Goal: Information Seeking & Learning: Understand process/instructions

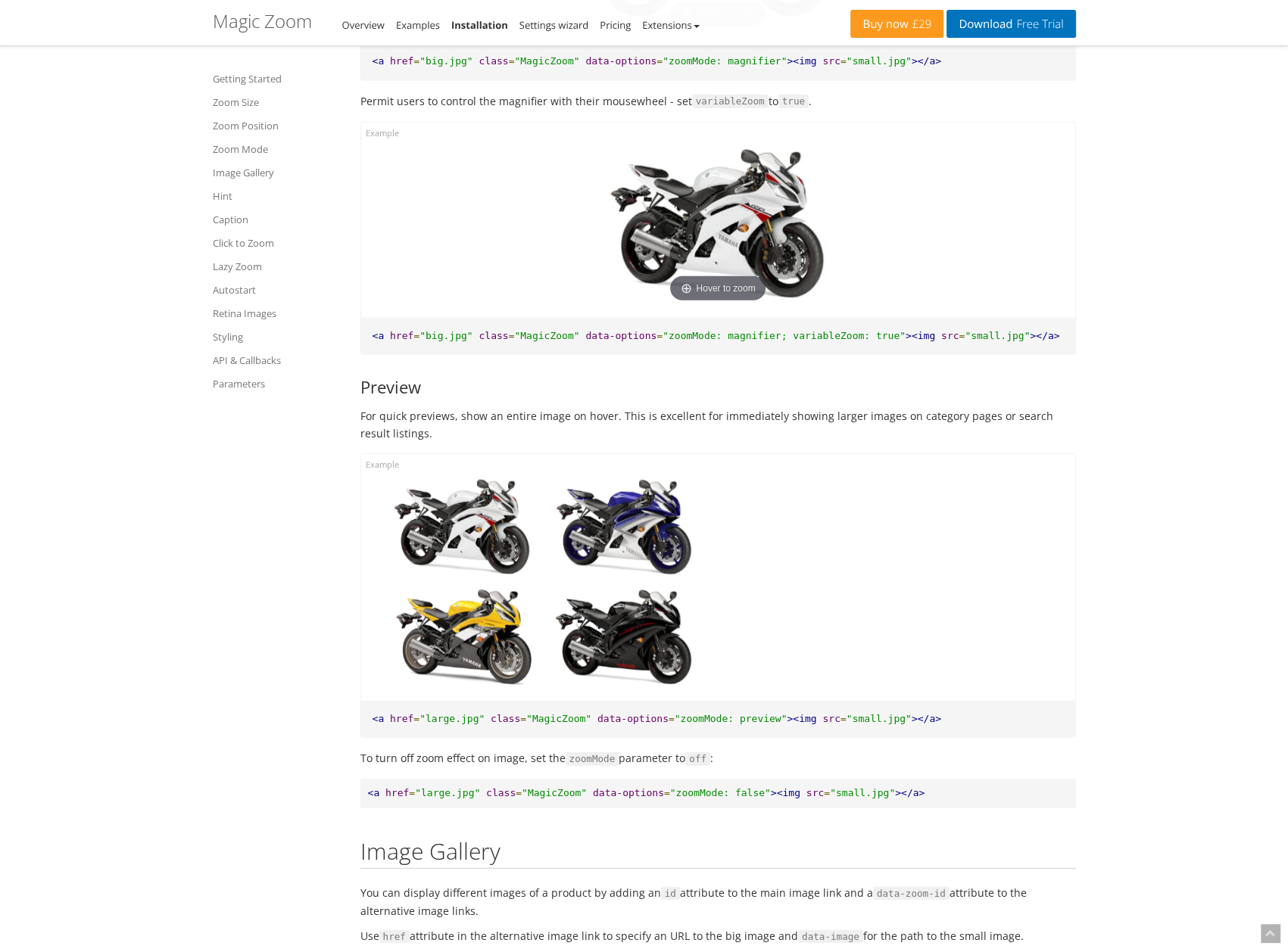
scroll to position [4536, 0]
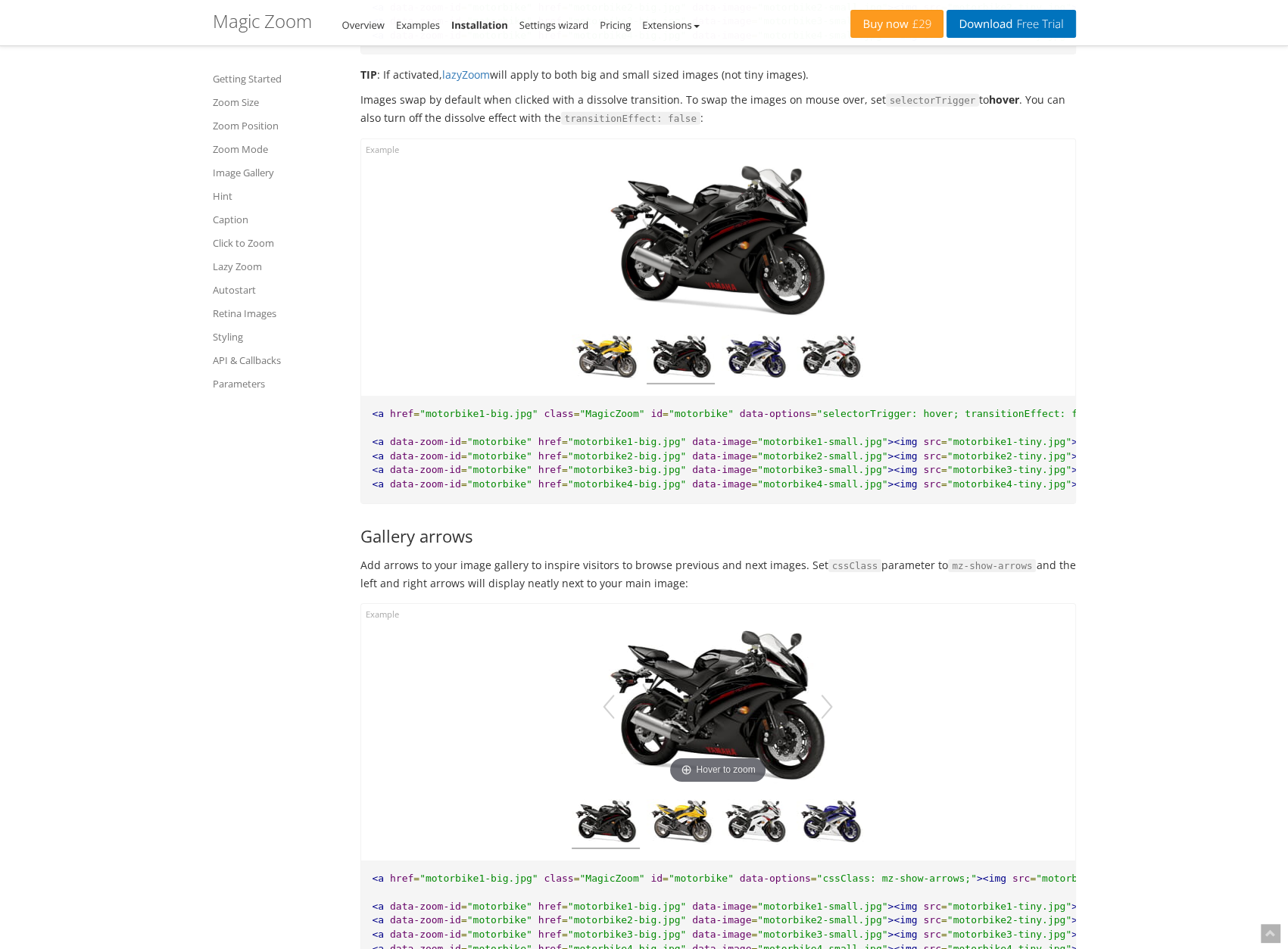
scroll to position [5753, 0]
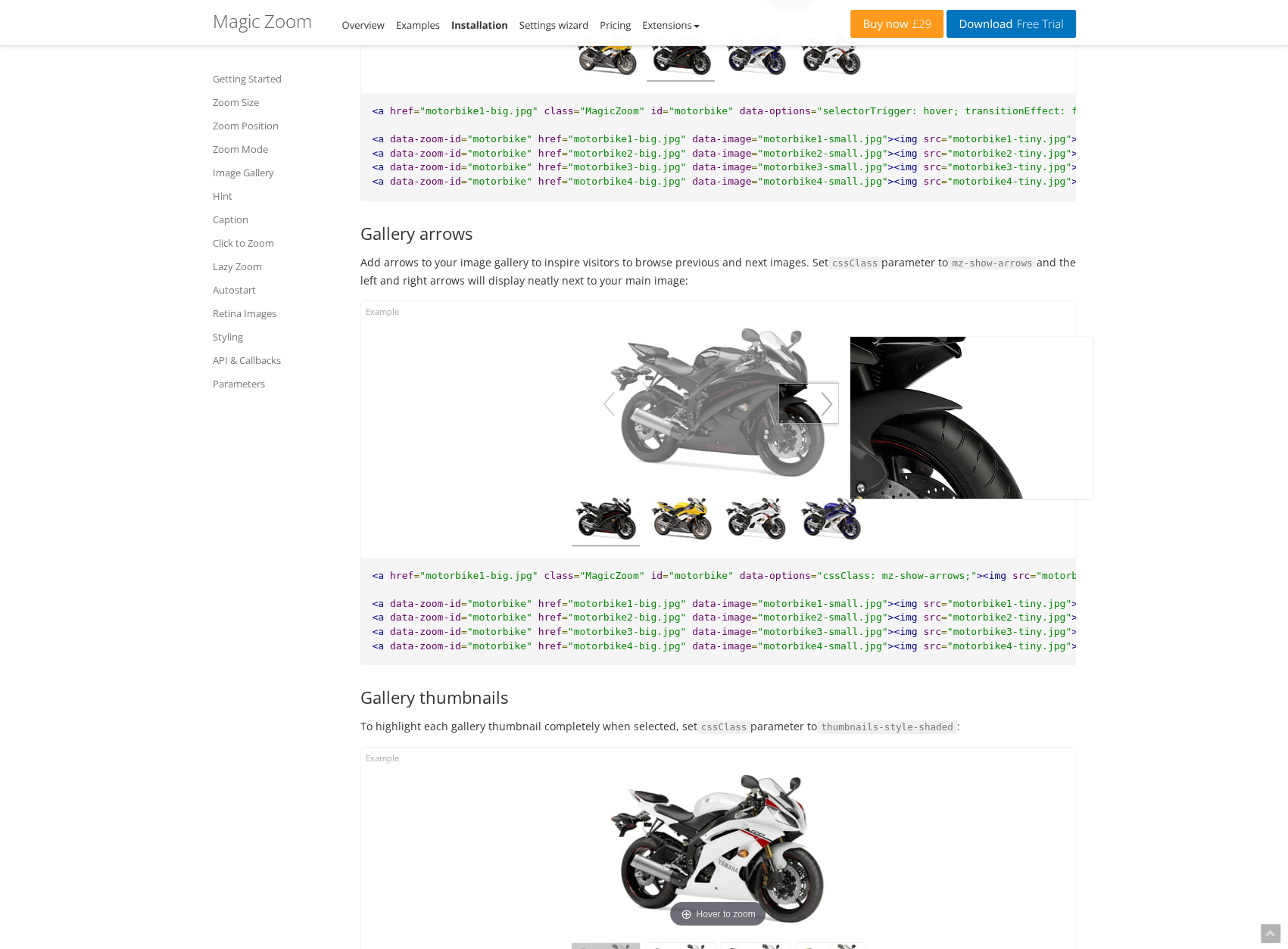
click at [828, 417] on button "button" at bounding box center [827, 404] width 24 height 43
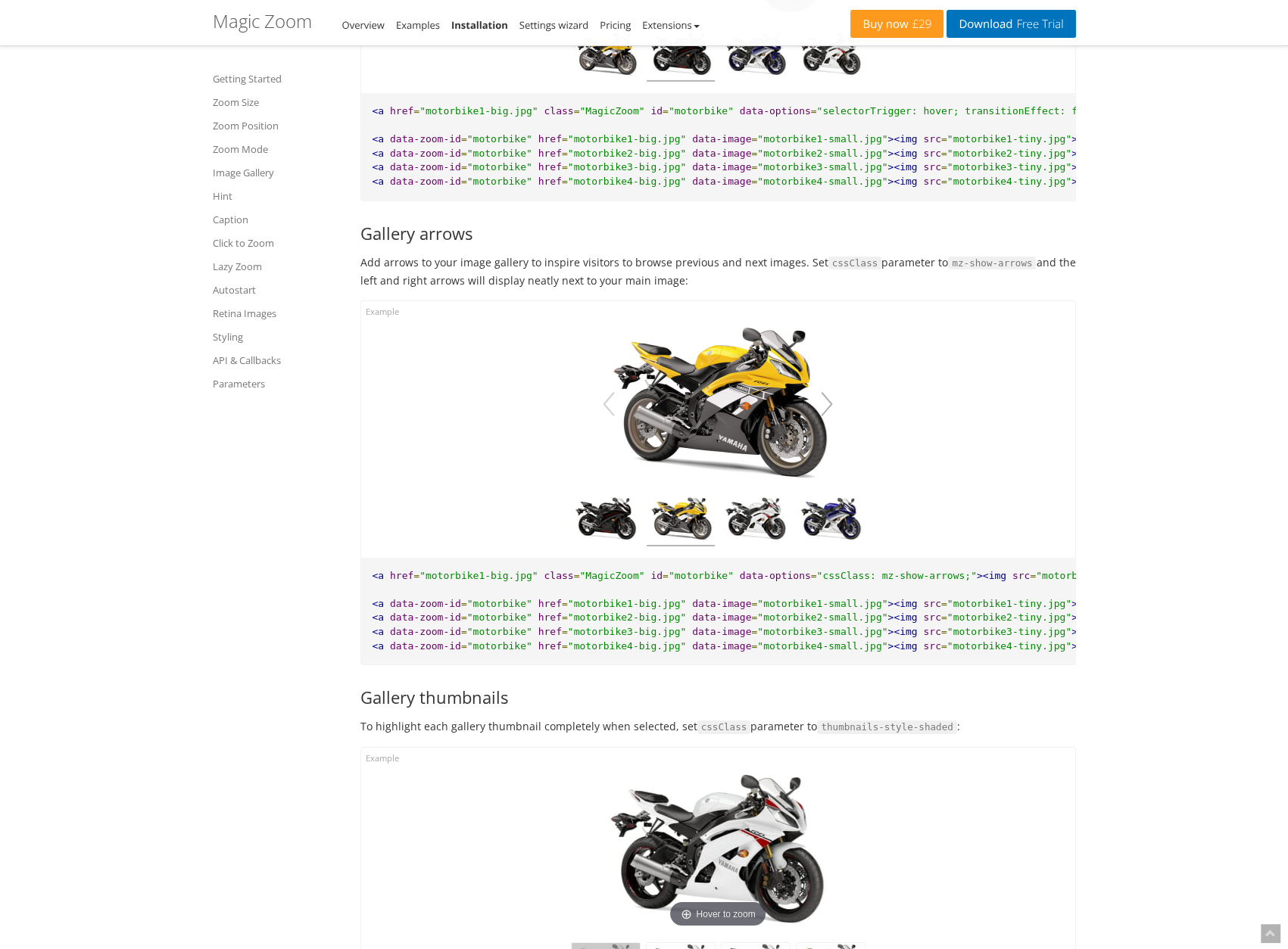
click at [828, 417] on button "button" at bounding box center [827, 404] width 24 height 43
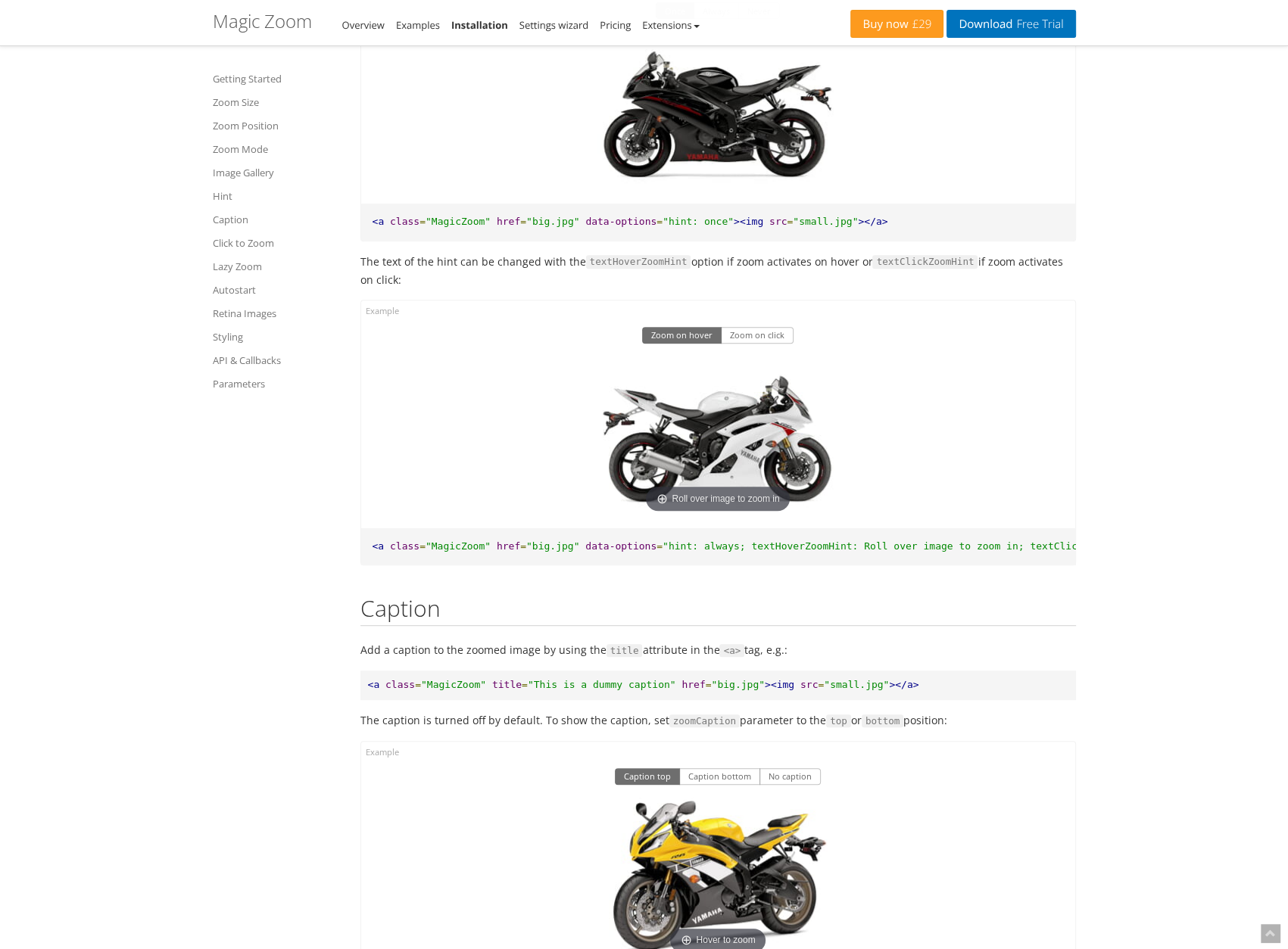
scroll to position [7495, 0]
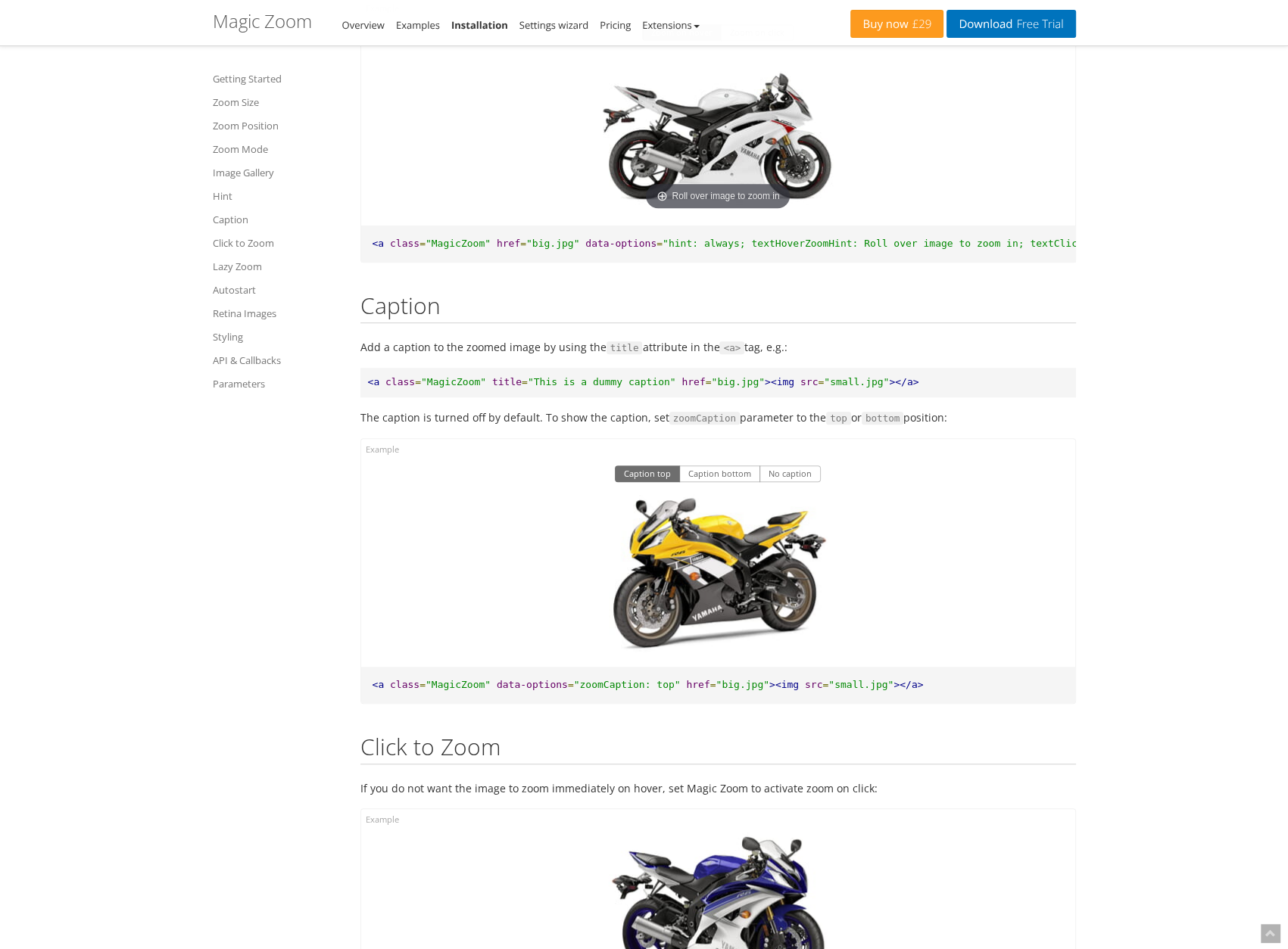
click at [754, 41] on button "Zoom on click" at bounding box center [757, 32] width 73 height 17
click at [740, 178] on img at bounding box center [718, 133] width 242 height 161
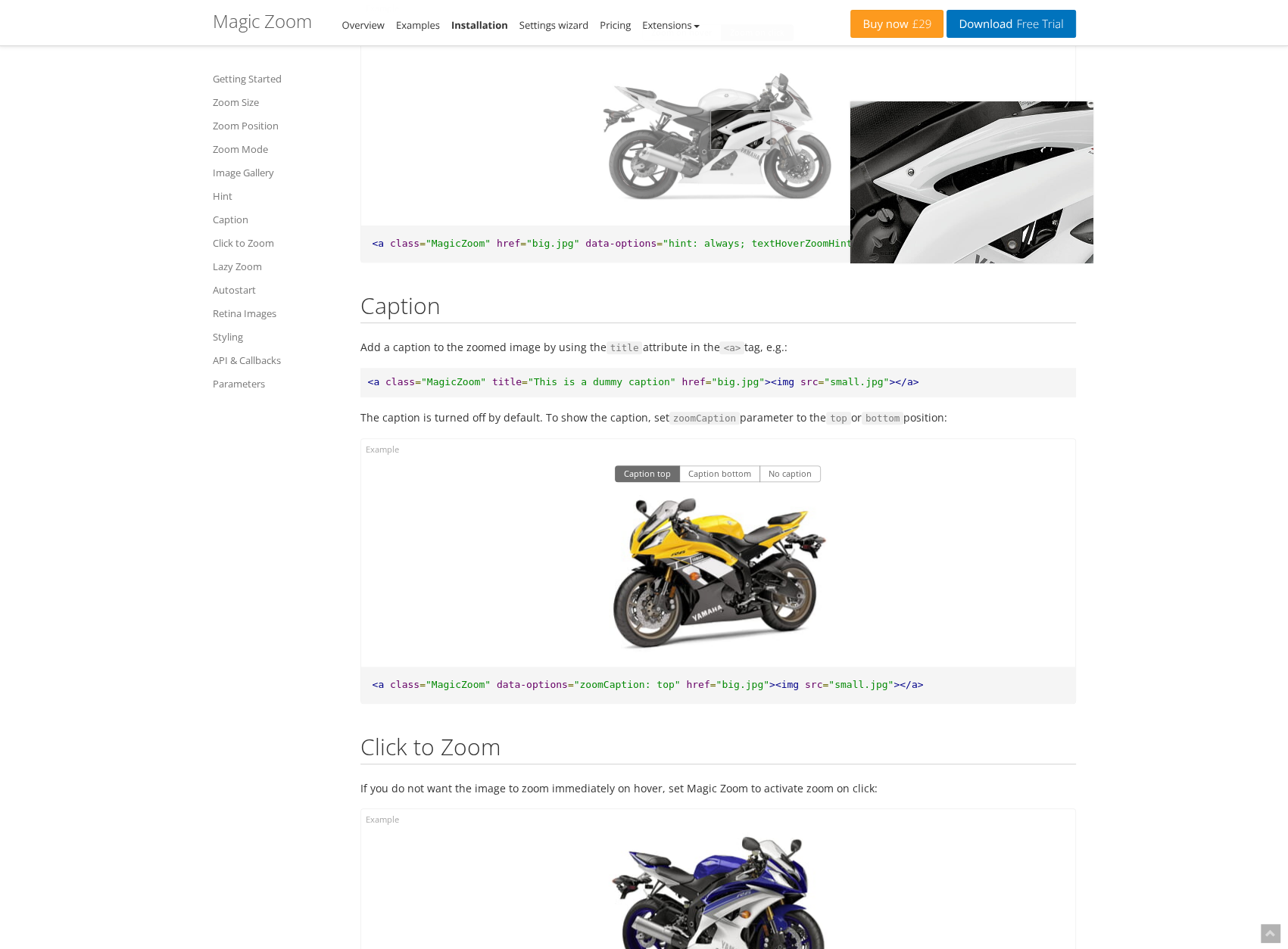
click at [740, 178] on img at bounding box center [718, 133] width 242 height 161
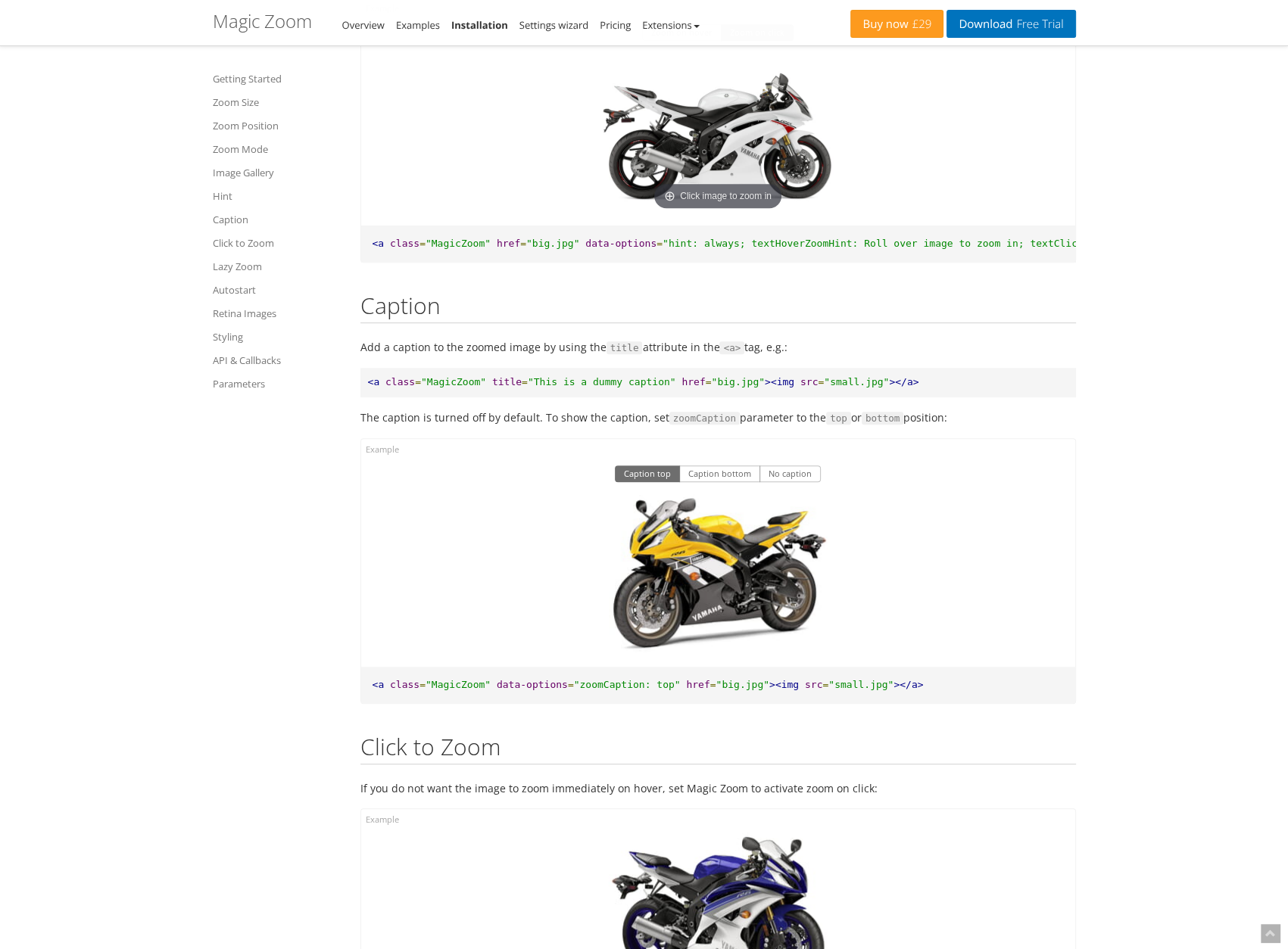
click at [740, 178] on img at bounding box center [718, 133] width 242 height 161
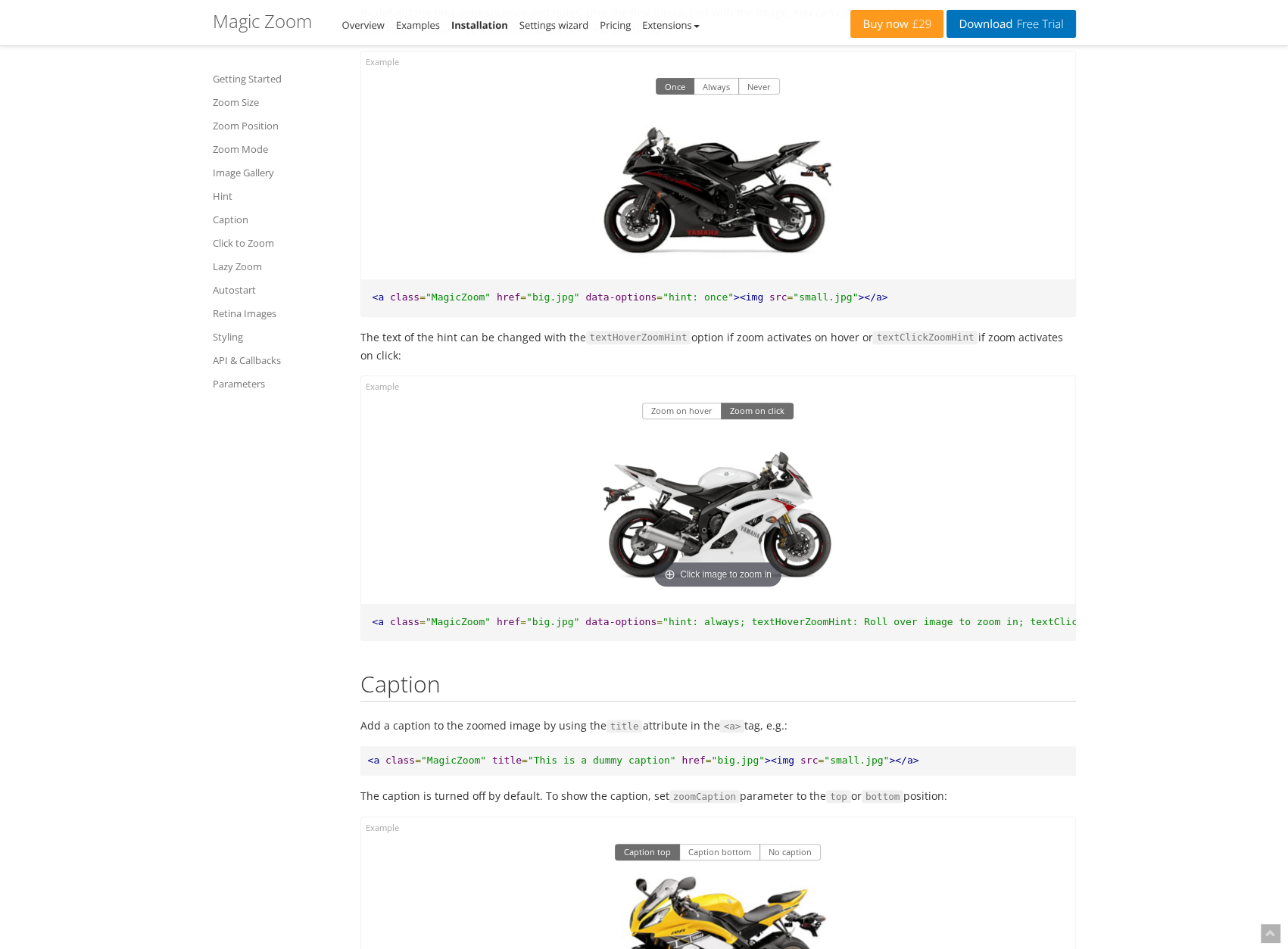
scroll to position [7419, 0]
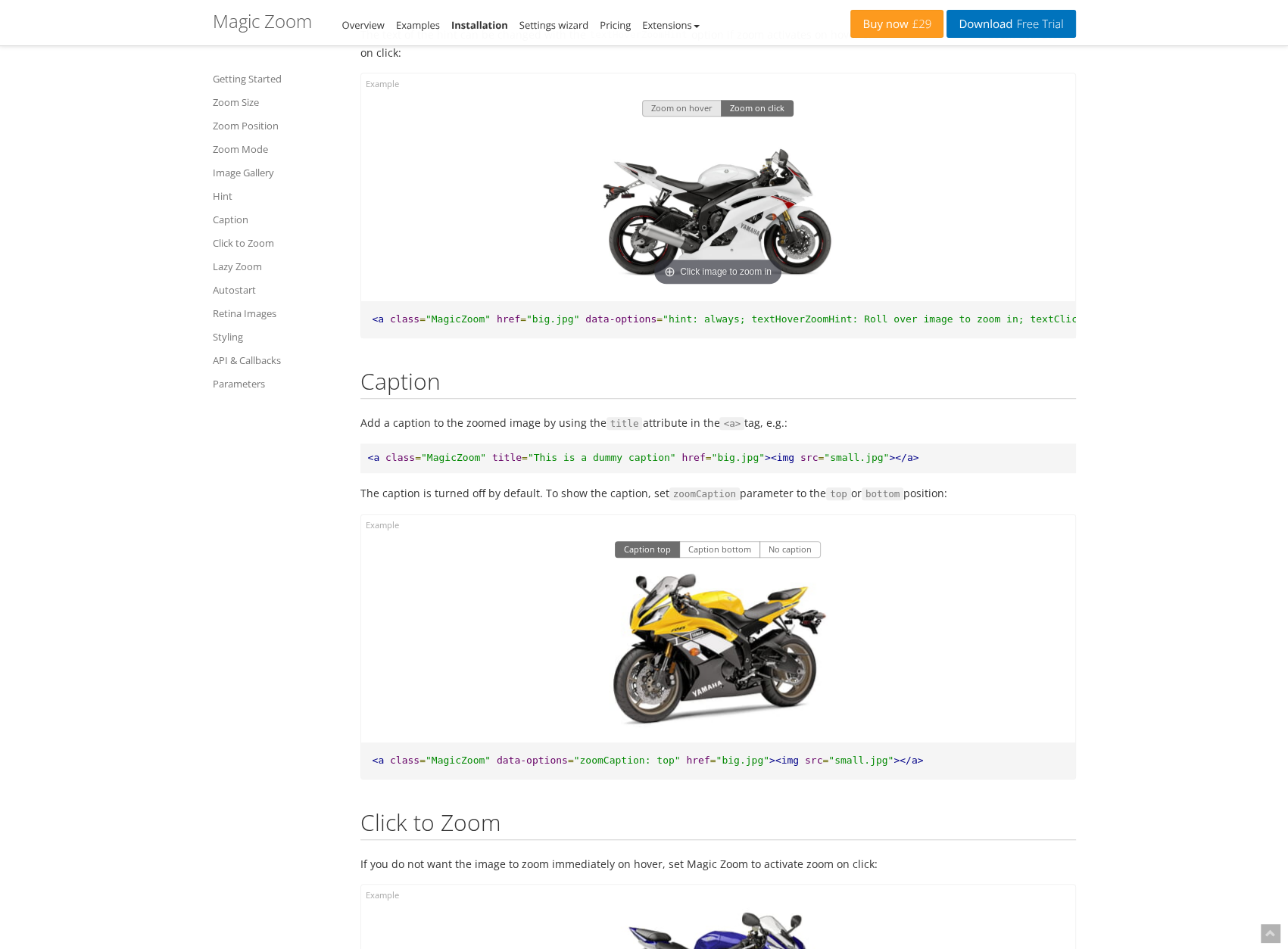
click at [679, 117] on button "Zoom on hover" at bounding box center [682, 108] width 80 height 17
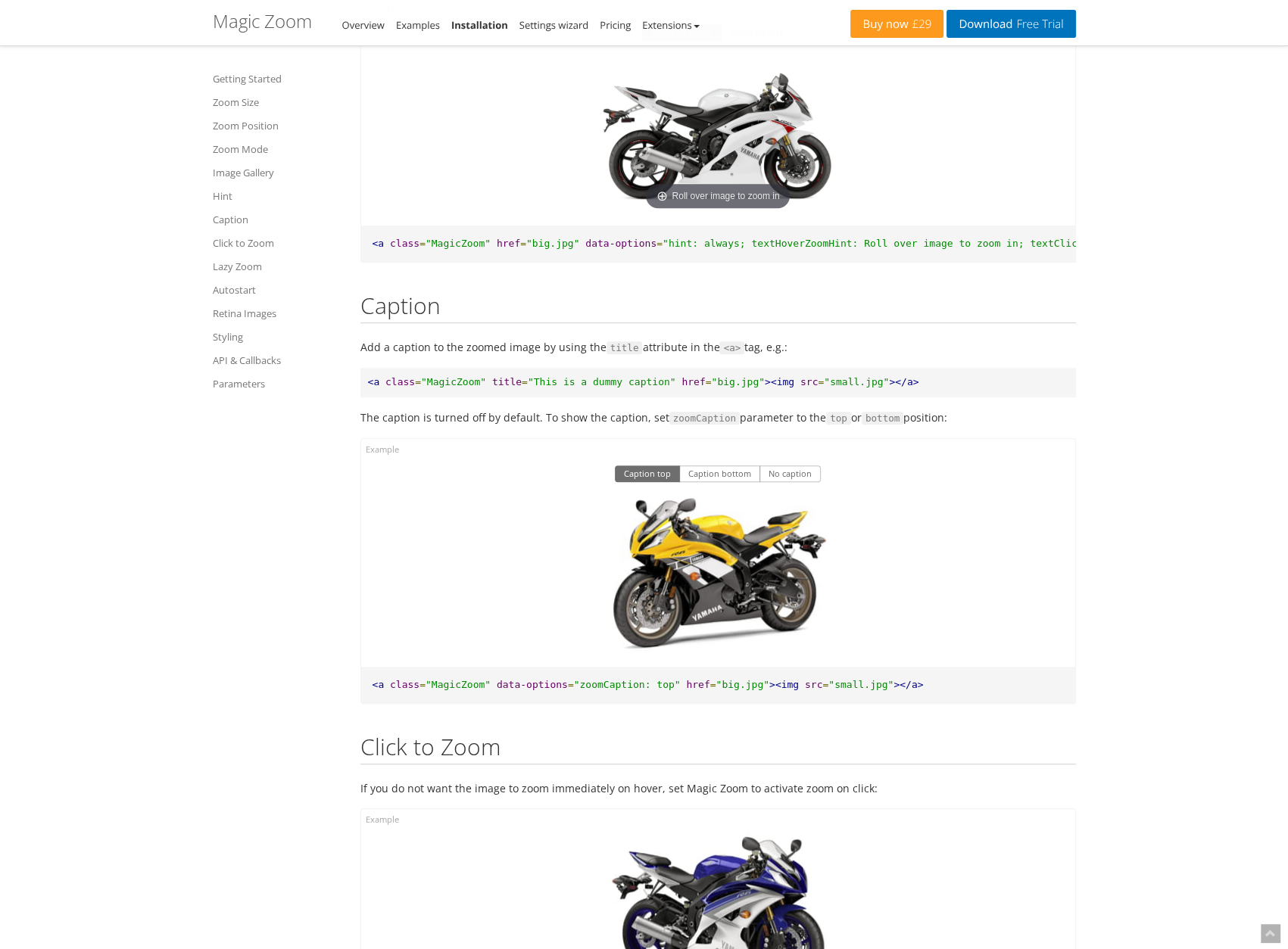
scroll to position [7646, 0]
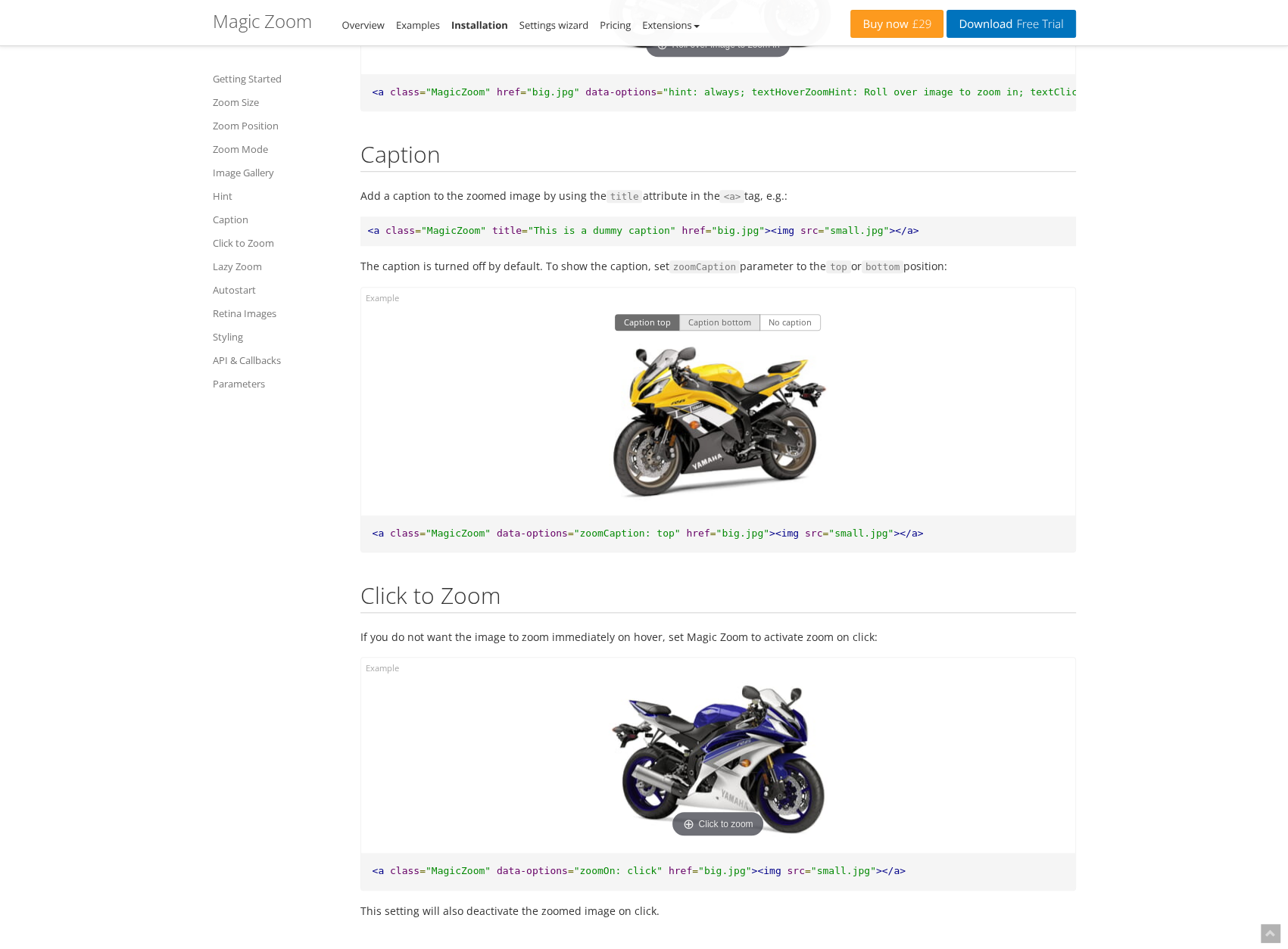
click at [727, 331] on button "Caption bottom" at bounding box center [720, 323] width 81 height 17
click at [786, 331] on button "No caption" at bounding box center [790, 323] width 61 height 17
click at [655, 331] on button "Caption top" at bounding box center [648, 323] width 65 height 17
click at [1070, 432] on div "Caption top Caption bottom No caption Hover to zoom" at bounding box center [718, 401] width 714 height 228
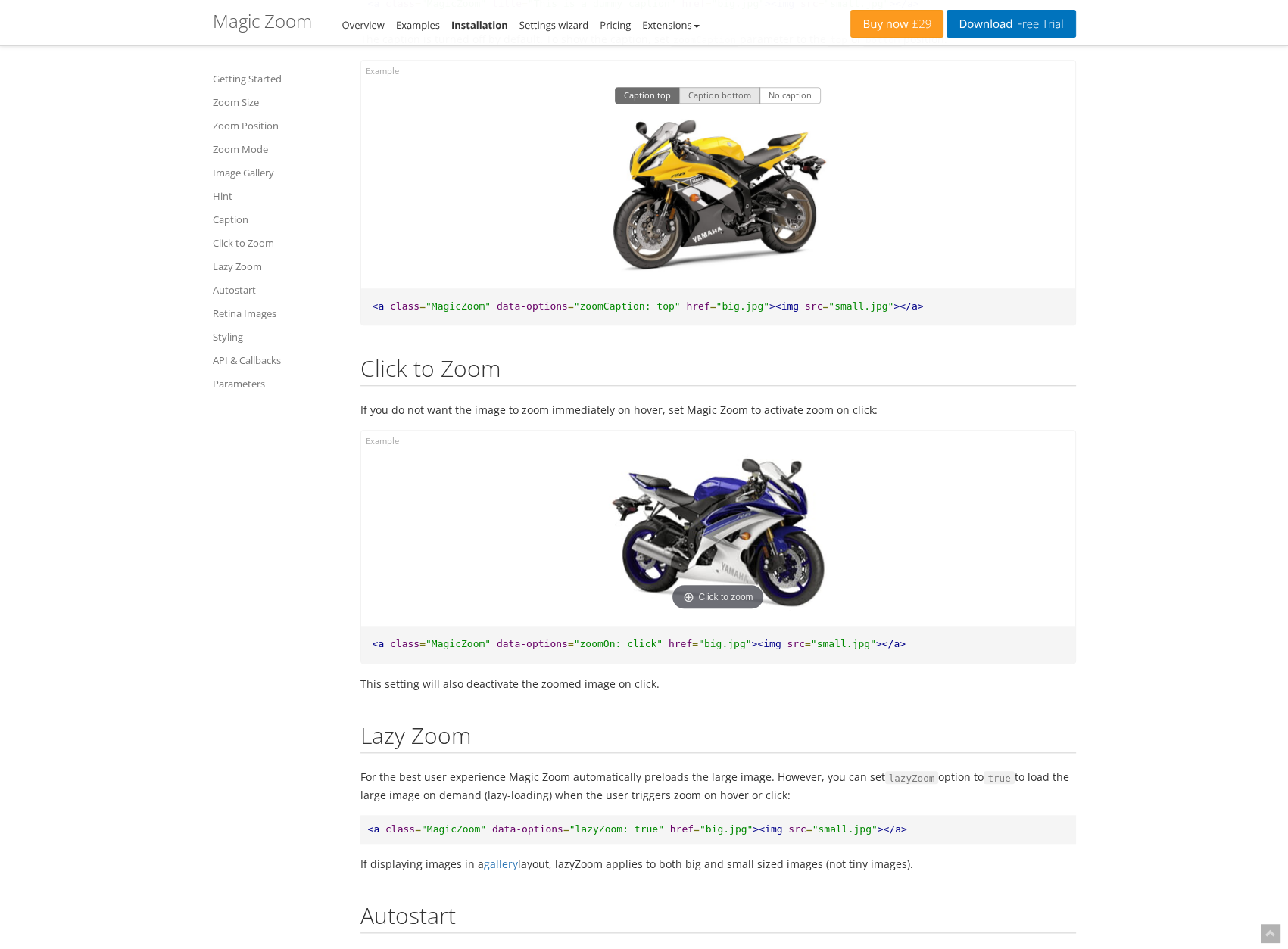
click at [715, 104] on button "Caption bottom" at bounding box center [720, 95] width 81 height 17
click at [799, 104] on button "No caption" at bounding box center [790, 95] width 61 height 17
click at [715, 104] on button "Caption bottom" at bounding box center [720, 95] width 81 height 17
click at [641, 104] on button "Caption top" at bounding box center [648, 95] width 65 height 17
click at [729, 104] on button "Caption bottom" at bounding box center [720, 95] width 81 height 17
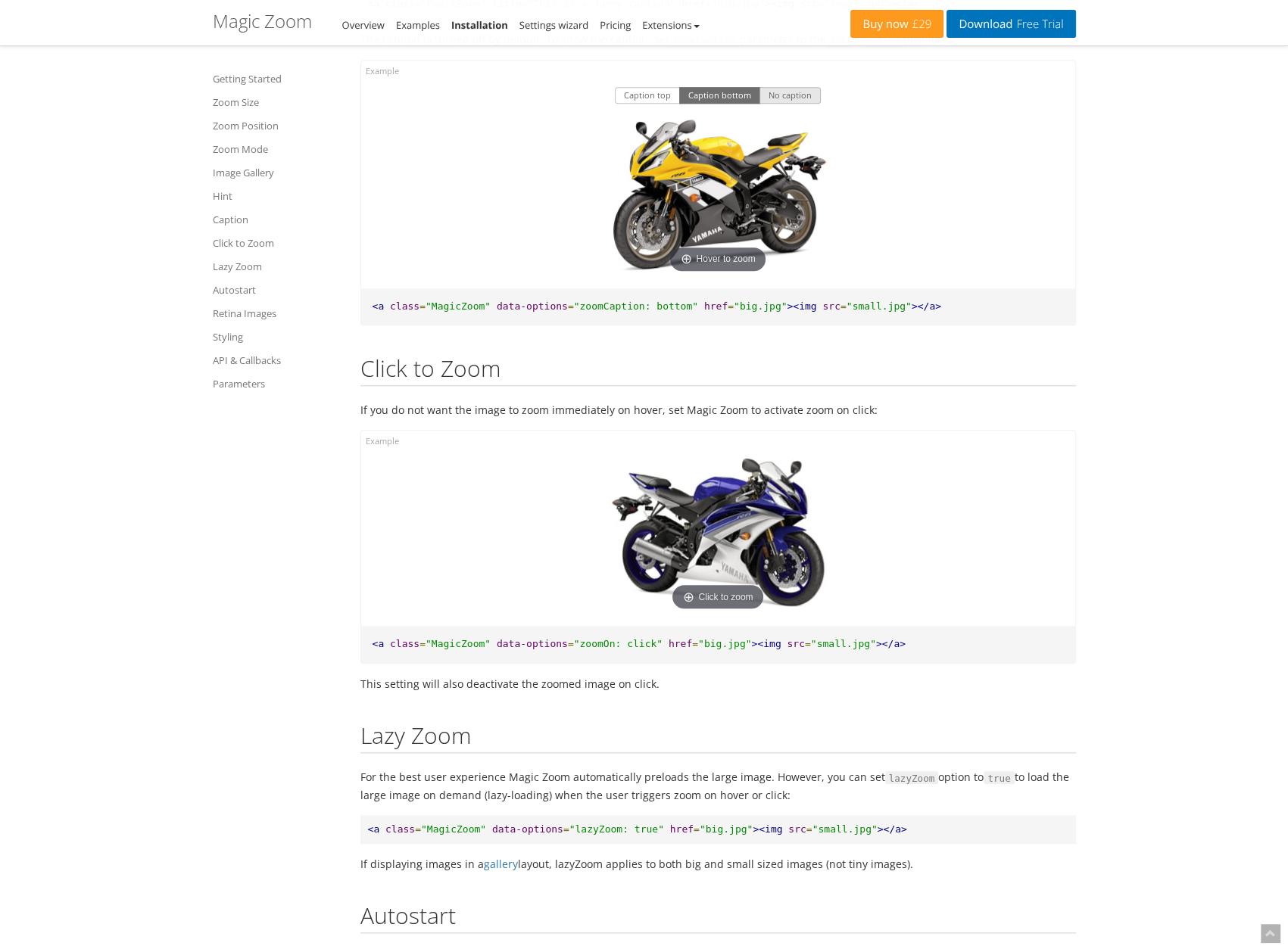
click at [784, 104] on button "No caption" at bounding box center [790, 95] width 61 height 17
click at [629, 104] on button "Caption top" at bounding box center [648, 95] width 65 height 17
click at [920, 577] on div "Click to zoom" at bounding box center [718, 528] width 714 height 195
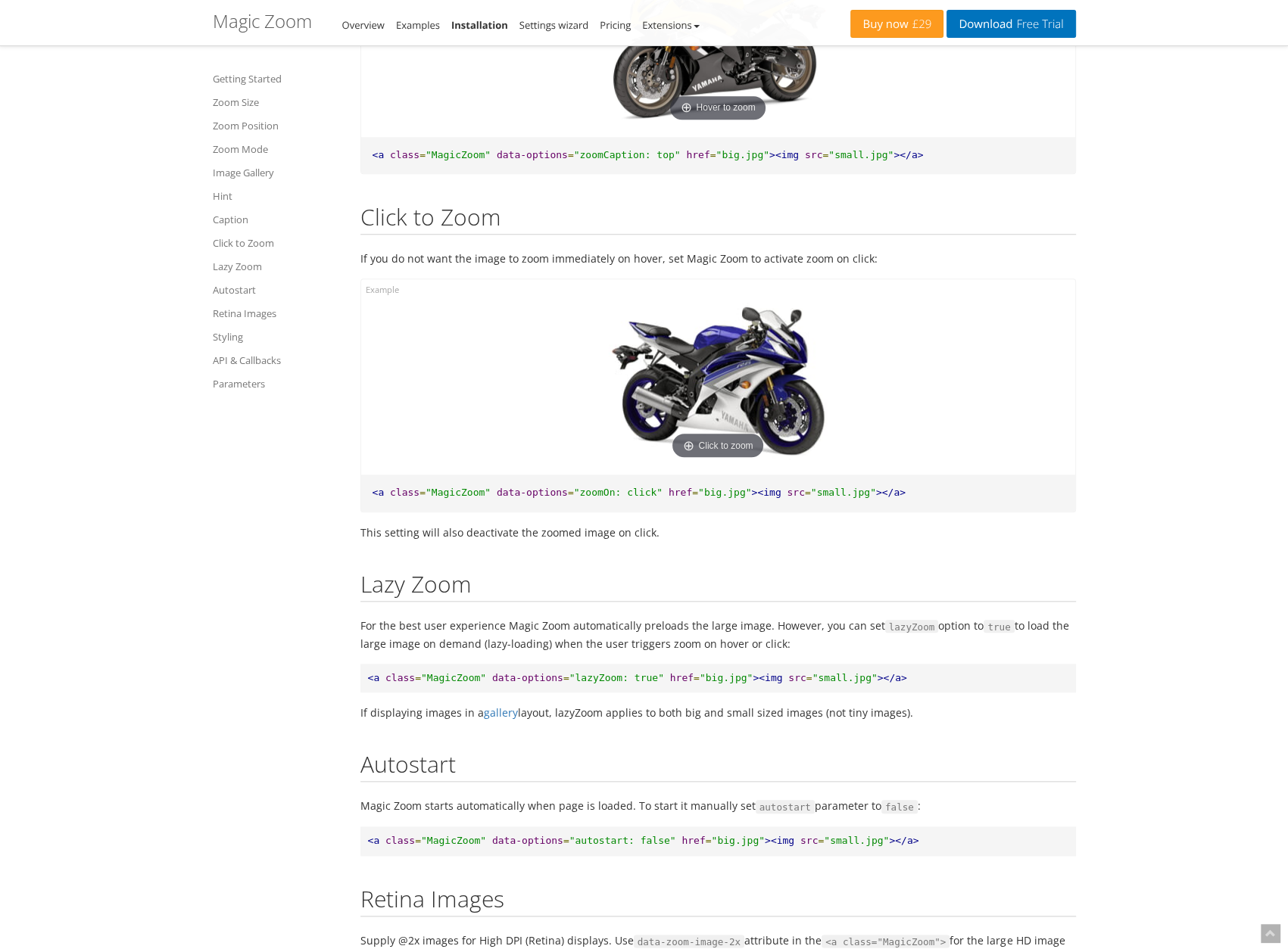
scroll to position [8176, 0]
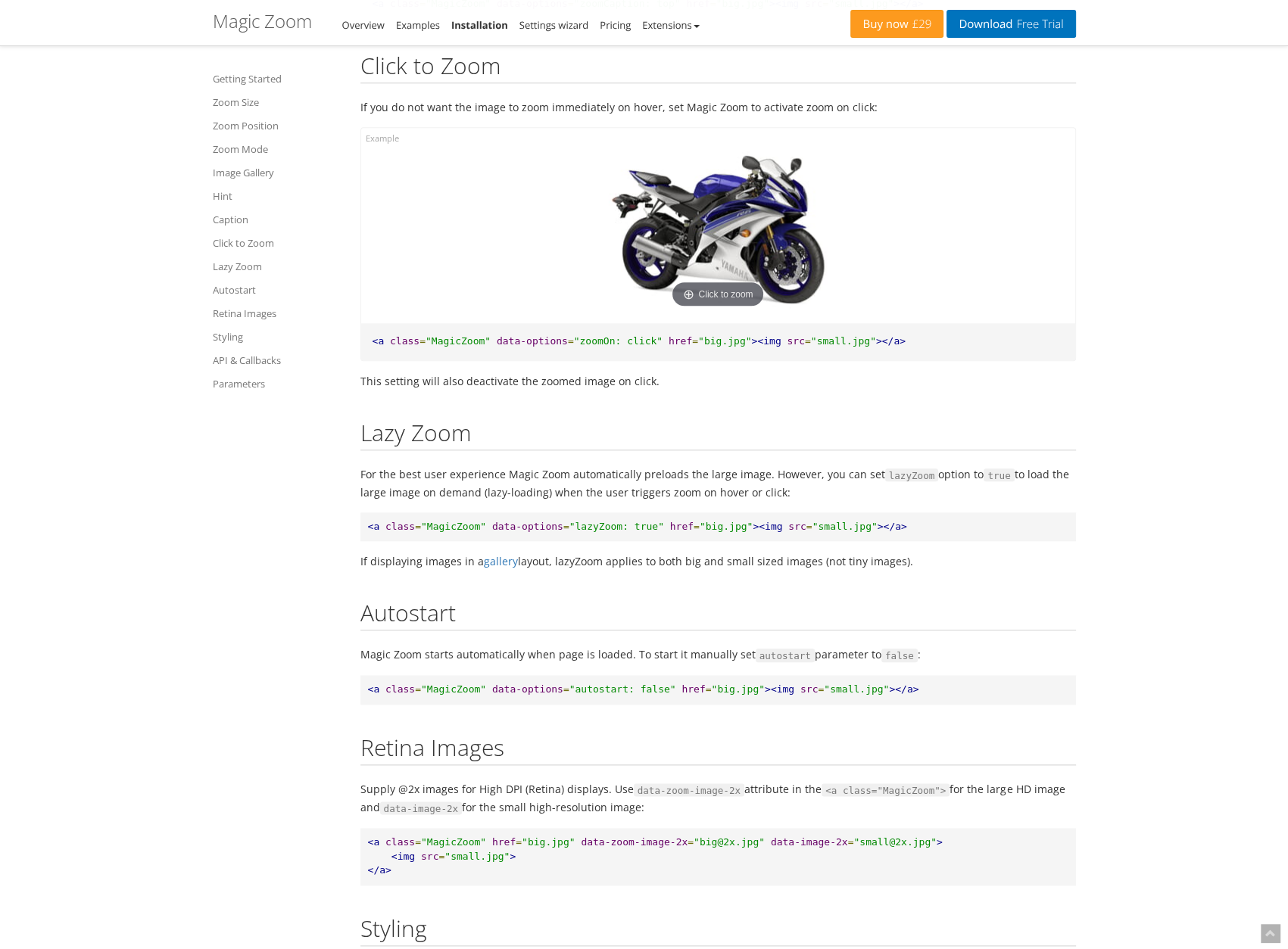
click at [739, 273] on img at bounding box center [718, 231] width 242 height 161
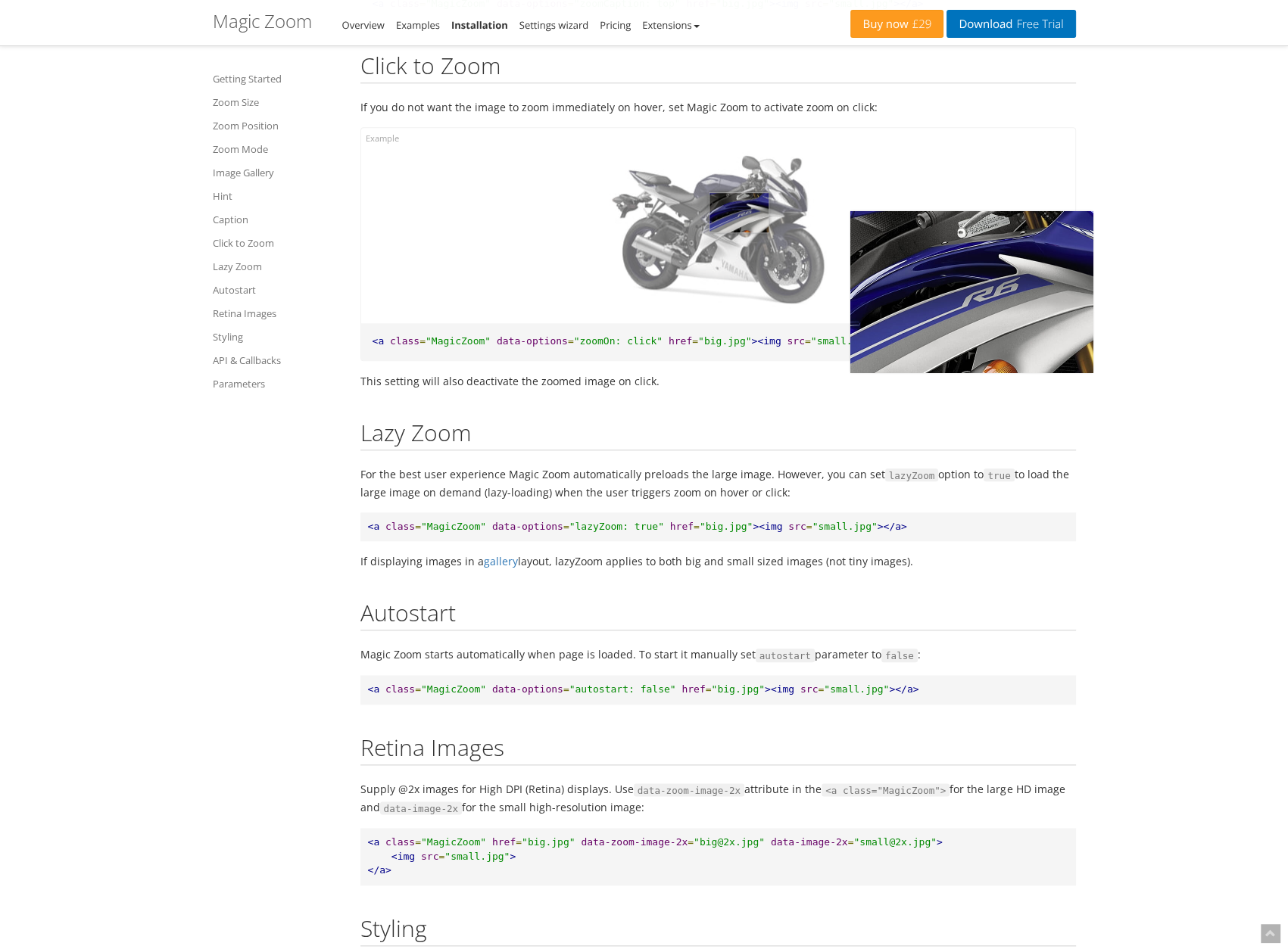
click at [739, 273] on img at bounding box center [718, 231] width 242 height 161
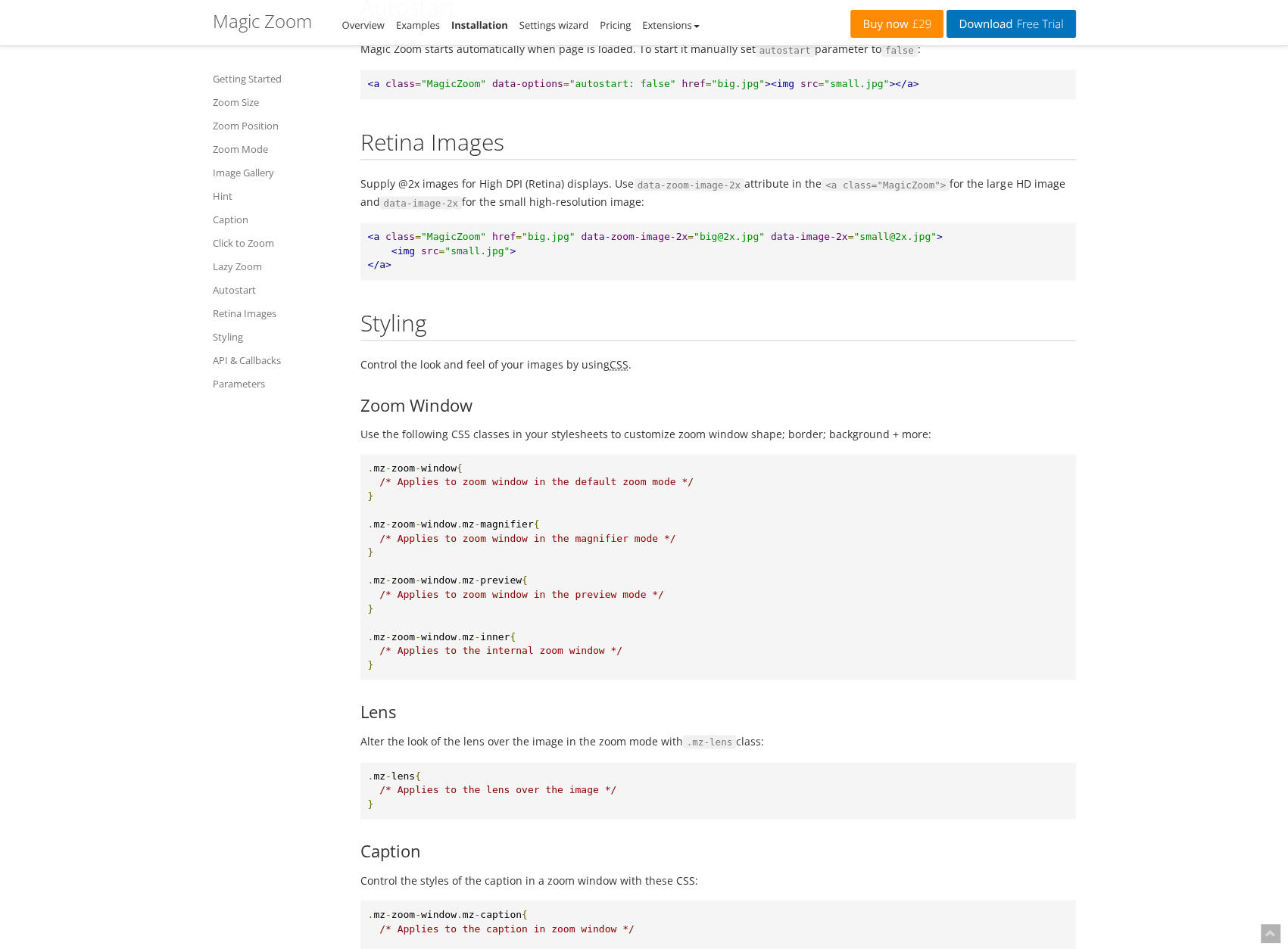
scroll to position [9160, 0]
